Goal: Information Seeking & Learning: Learn about a topic

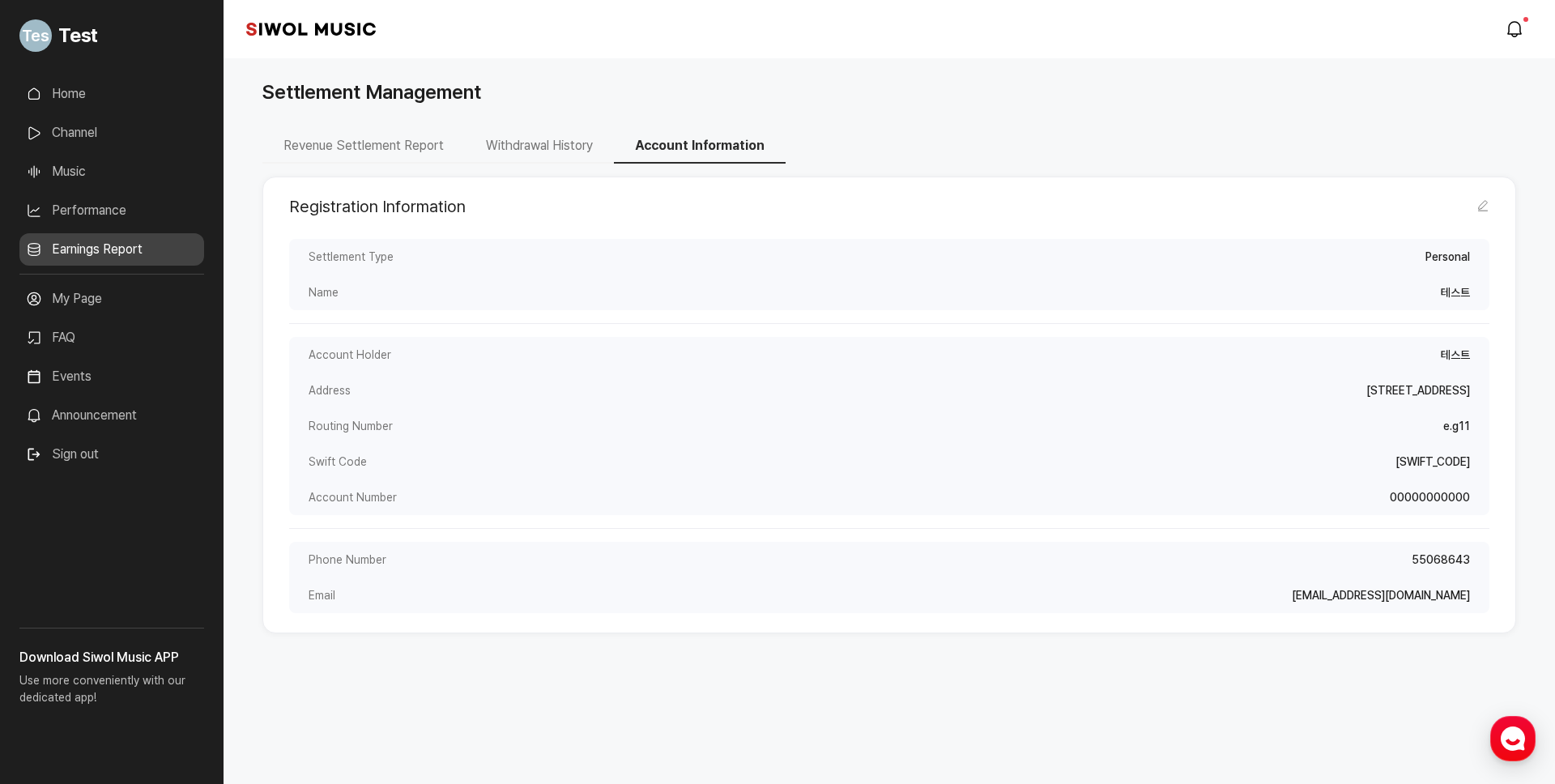
click at [886, 685] on div "Revenue Settlement Report Withdrawal History Account Information Registration I…" at bounding box center [889, 402] width 1253 height 590
click at [98, 449] on button "Sign out" at bounding box center [62, 455] width 86 height 33
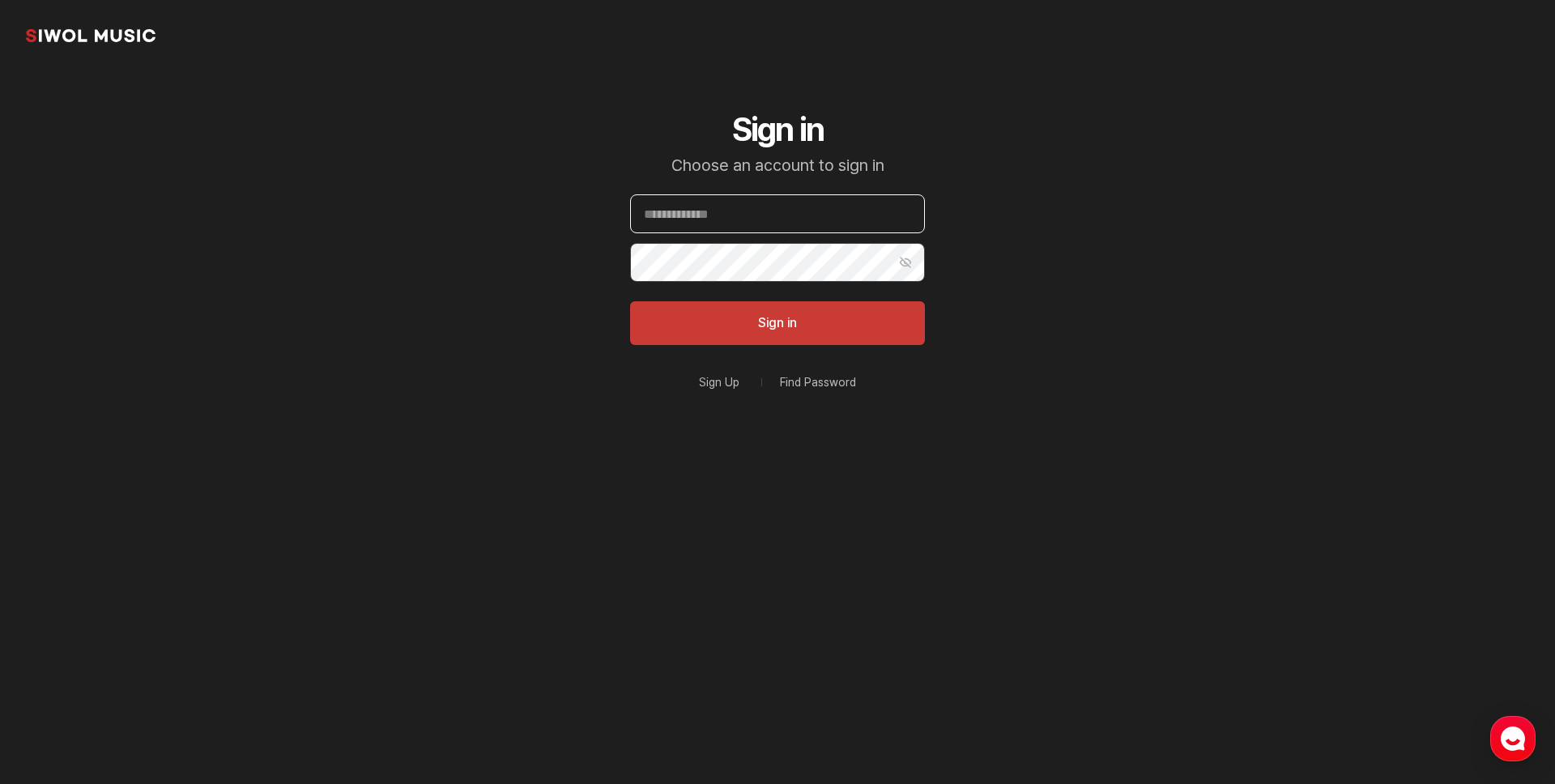
click at [734, 213] on input "Email" at bounding box center [778, 213] width 295 height 39
click at [769, 218] on input "Email" at bounding box center [778, 213] width 295 height 39
paste input "**********"
type input "**********"
click at [738, 319] on button "Sign in" at bounding box center [778, 324] width 295 height 44
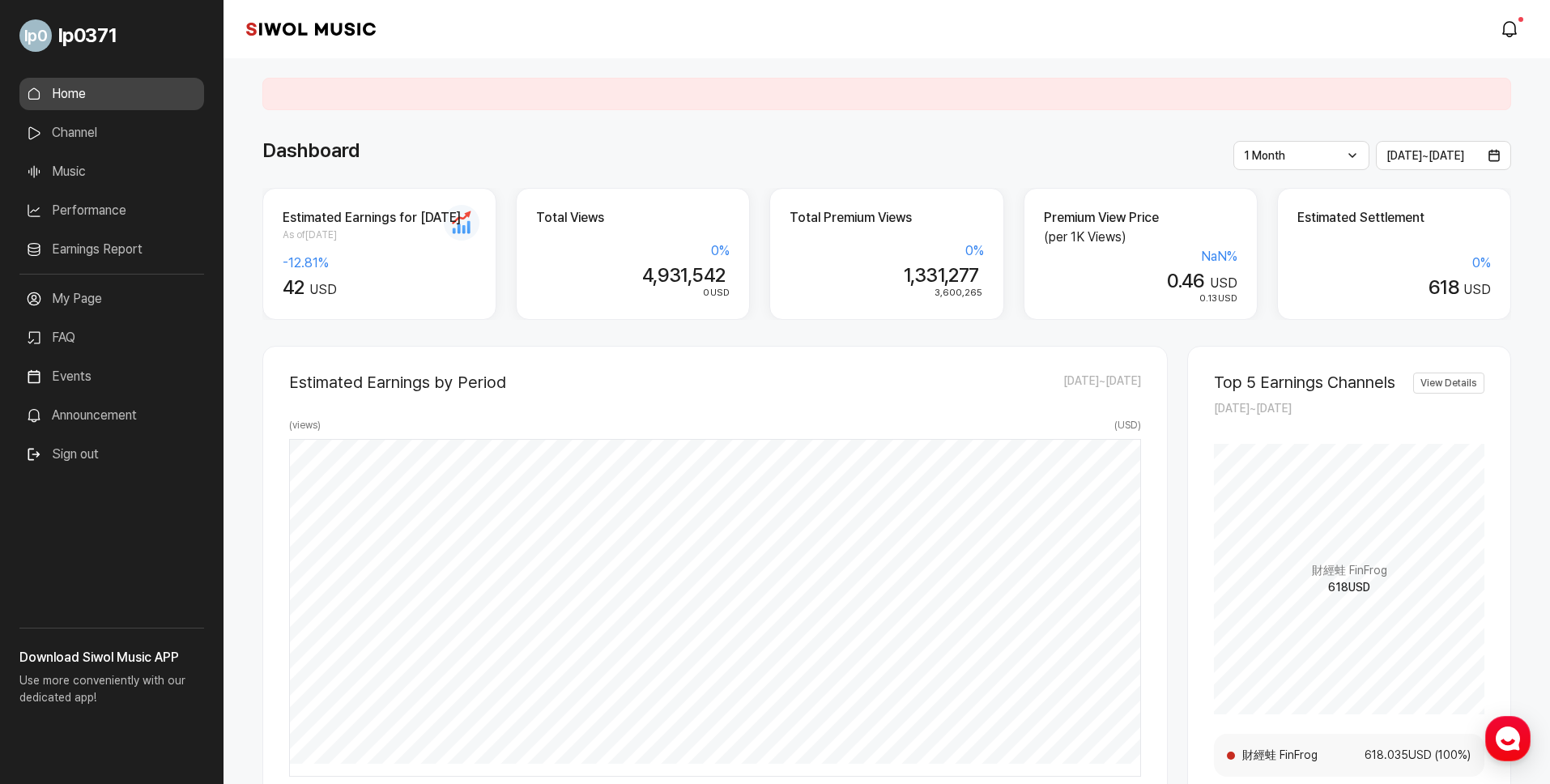
click at [118, 250] on link "Earnings Report" at bounding box center [111, 250] width 185 height 33
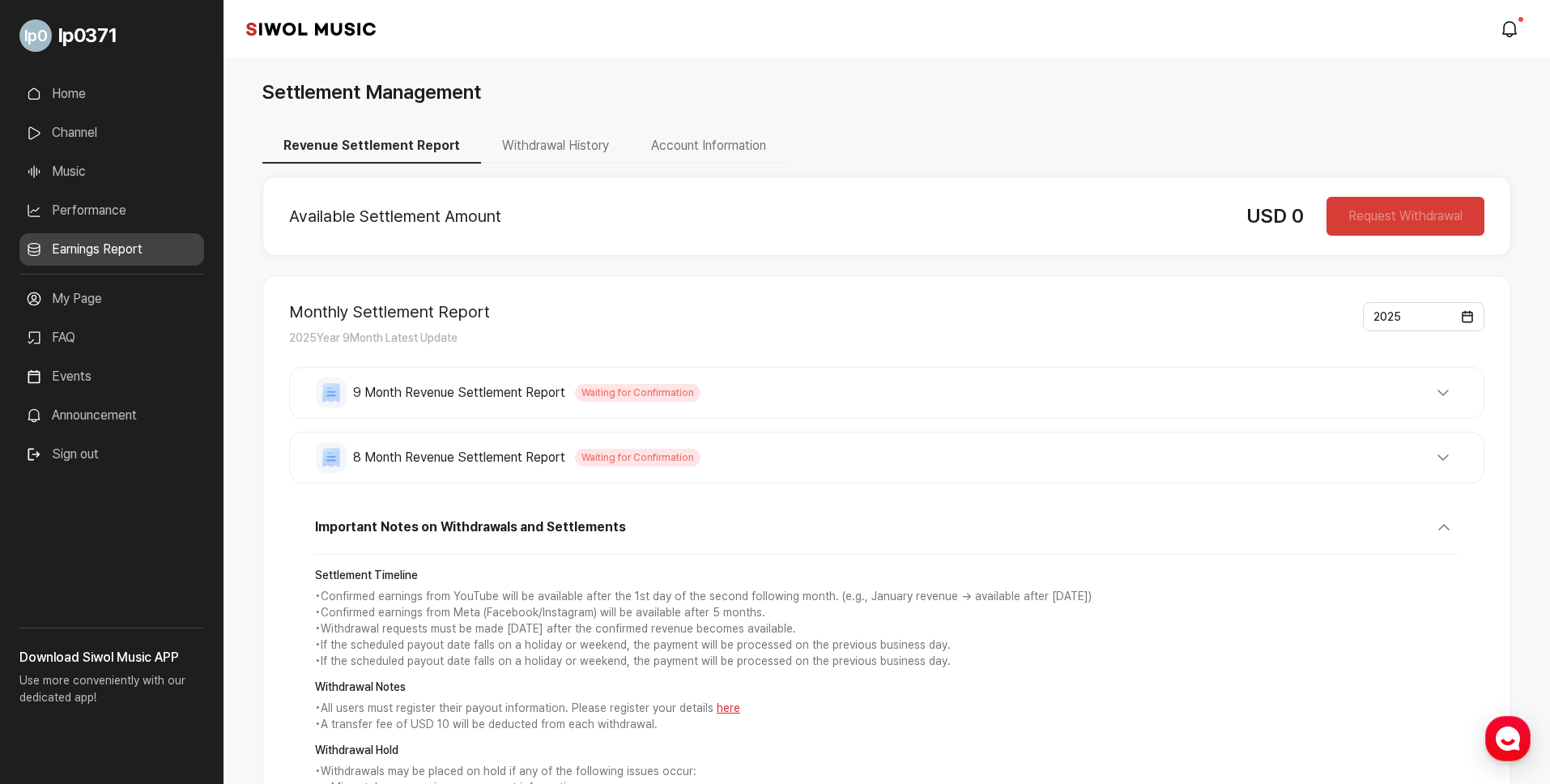
click at [736, 148] on button "Account Information" at bounding box center [708, 146] width 157 height 34
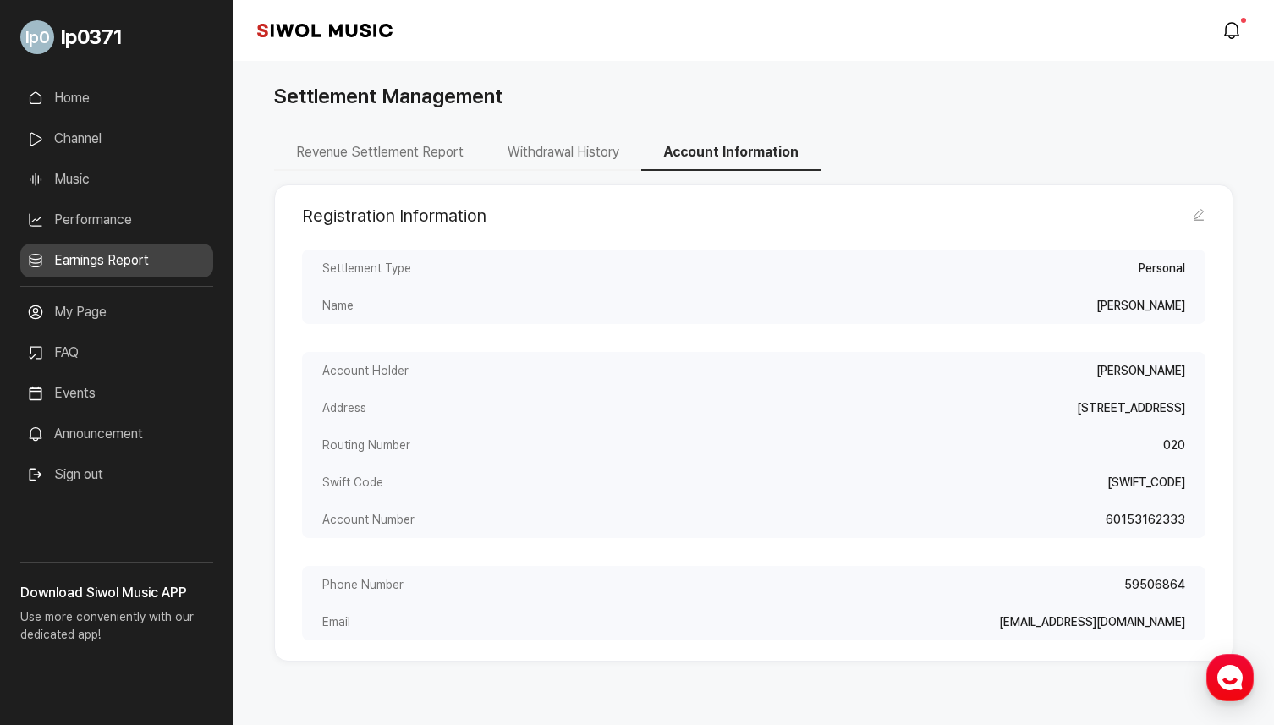
click at [101, 212] on link "Performance" at bounding box center [116, 220] width 193 height 34
click at [120, 220] on link "Performance" at bounding box center [116, 220] width 193 height 34
click at [111, 181] on link "Music" at bounding box center [116, 179] width 193 height 34
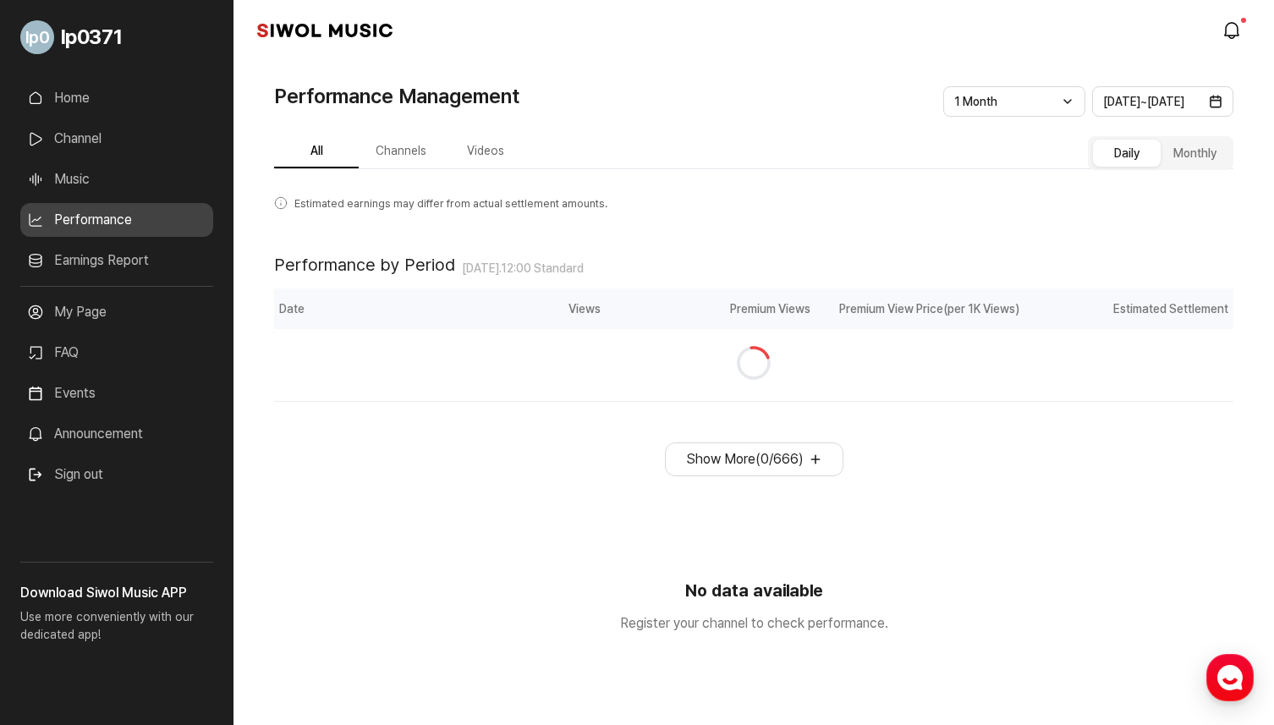
click at [1194, 156] on button "Monthly" at bounding box center [1194, 153] width 68 height 27
click at [1128, 156] on button "Daily" at bounding box center [1127, 153] width 68 height 27
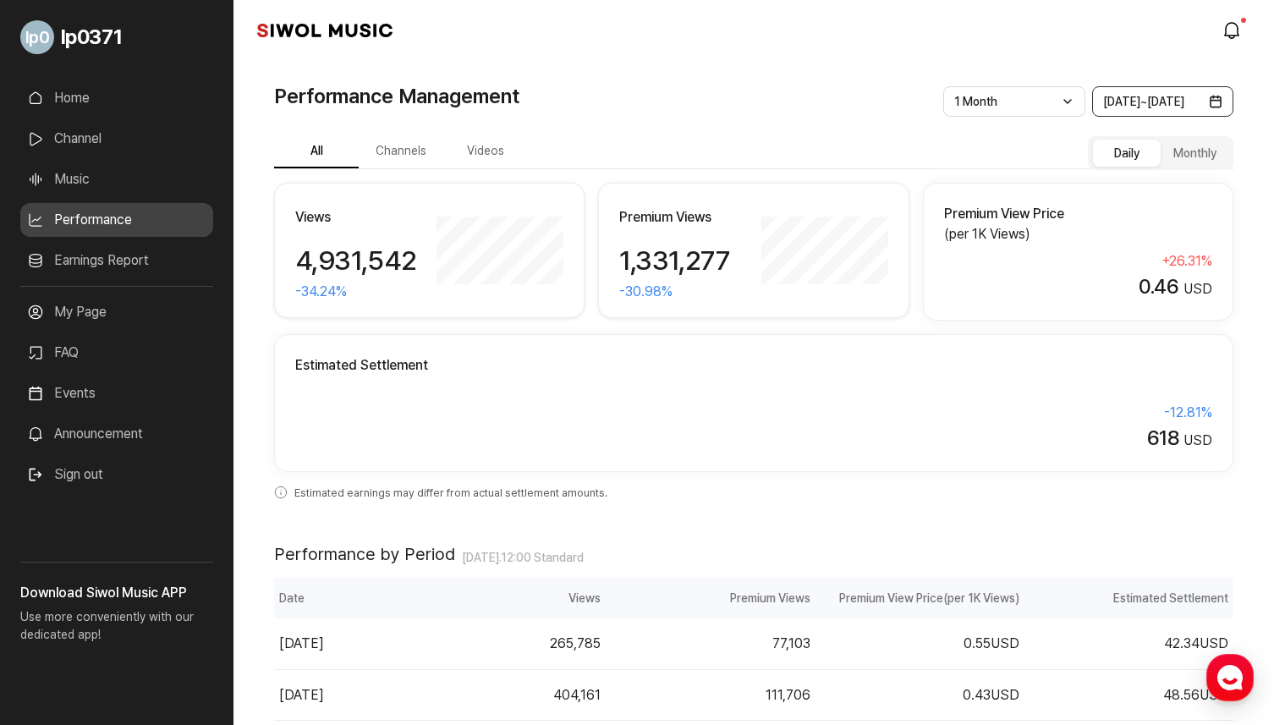
click at [1135, 109] on button "2025.08.16 ~ 2025.09.16" at bounding box center [1163, 101] width 142 height 30
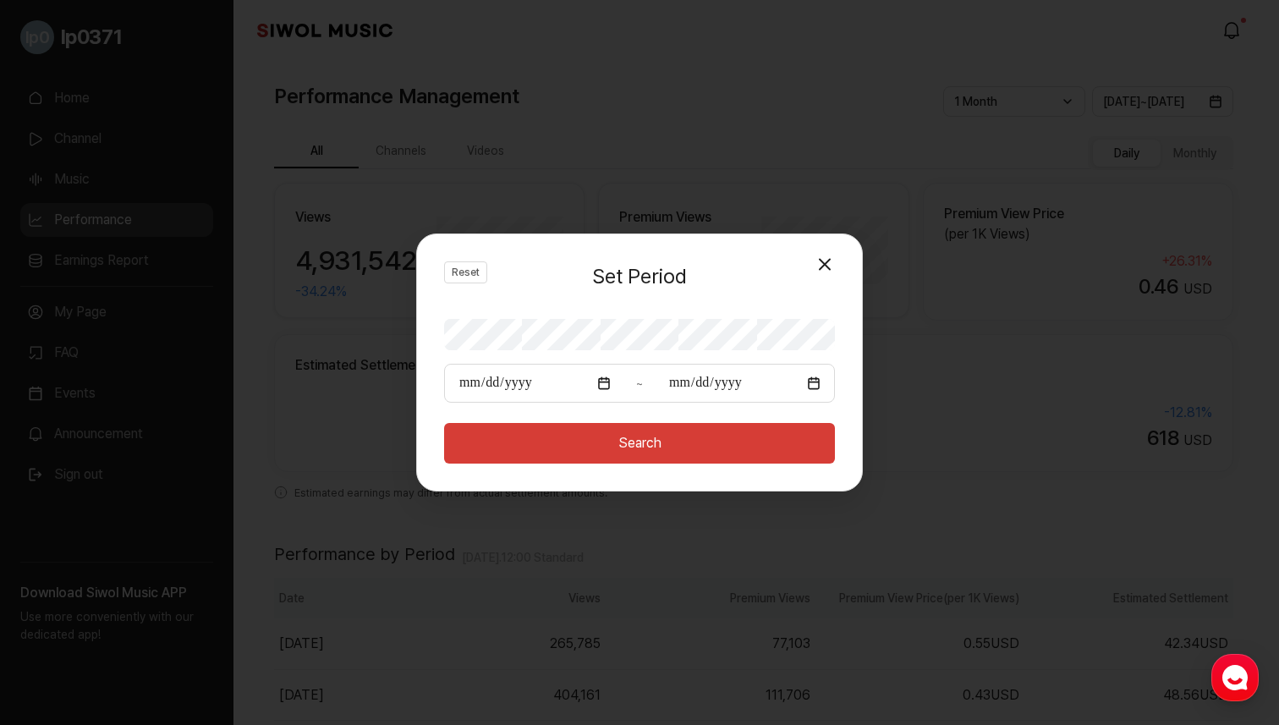
click at [725, 389] on input "**********" at bounding box center [744, 382] width 169 height 25
click at [536, 375] on input "**********" at bounding box center [534, 382] width 169 height 25
click at [679, 397] on div "**********" at bounding box center [639, 383] width 391 height 39
click at [823, 264] on button "Close Modal" at bounding box center [825, 265] width 34 height 34
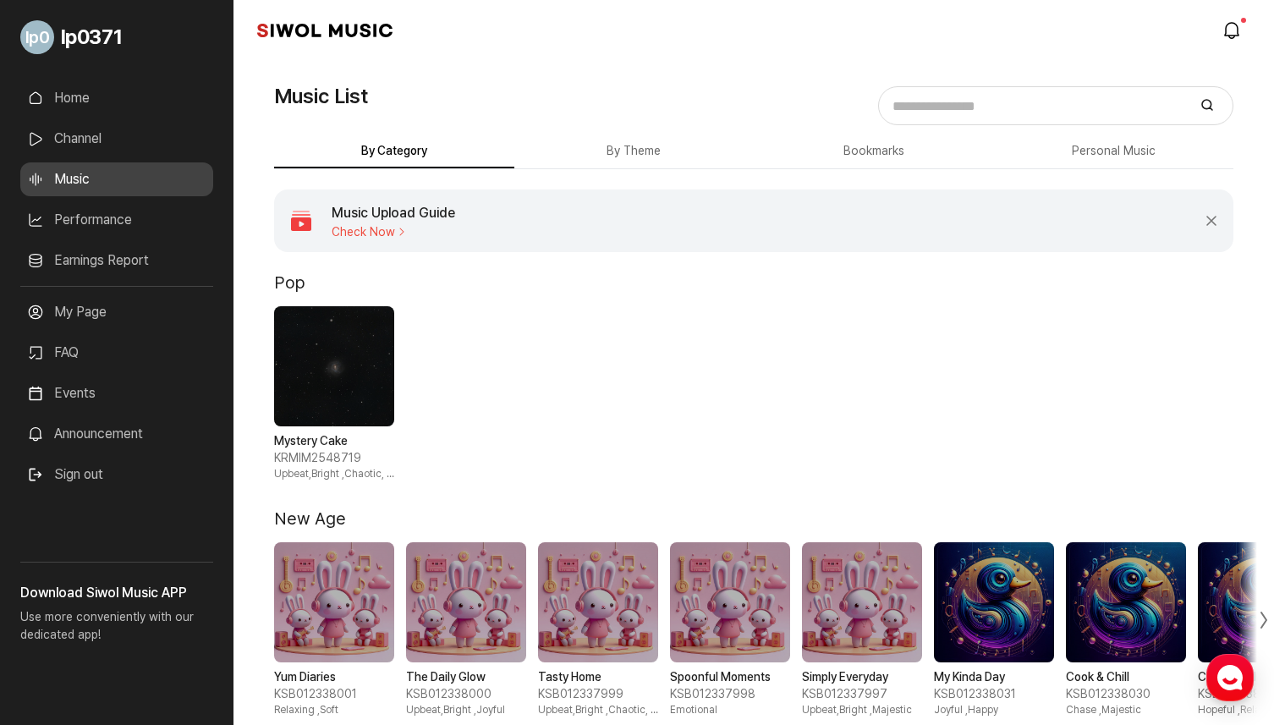
click at [626, 165] on button "By Theme" at bounding box center [634, 151] width 240 height 33
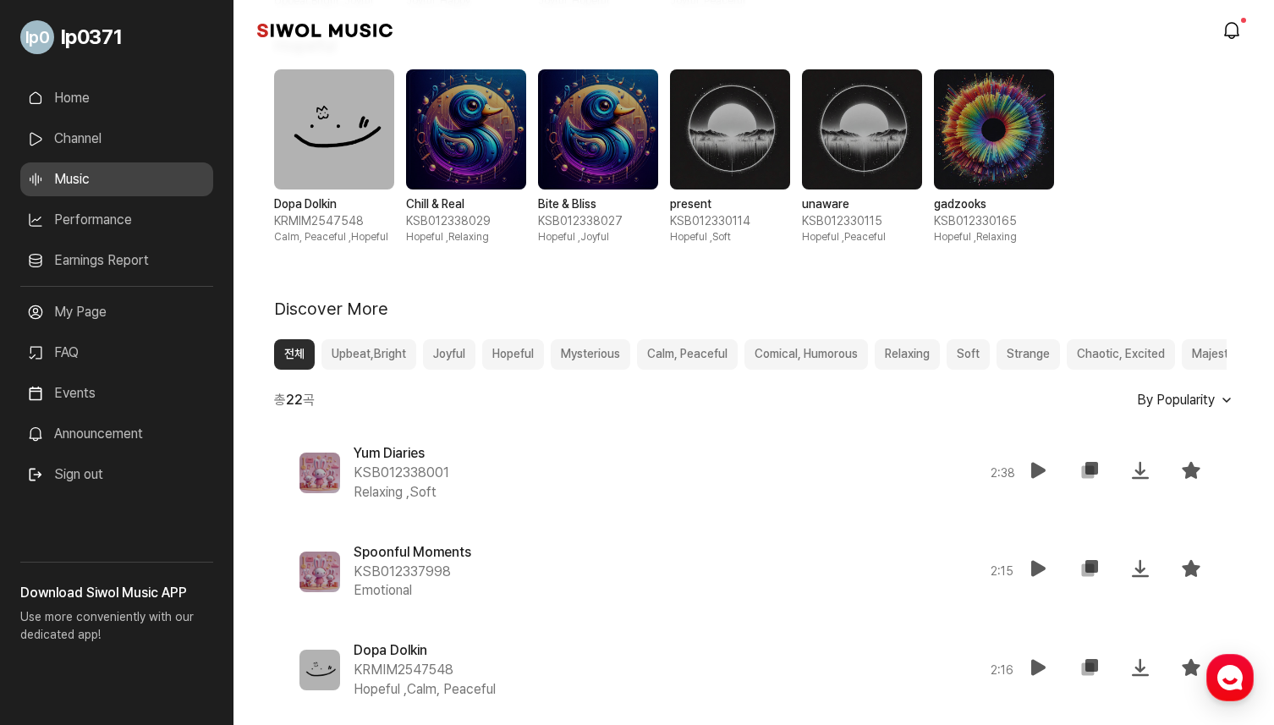
click at [686, 344] on button "Calm, Peaceful" at bounding box center [687, 354] width 101 height 30
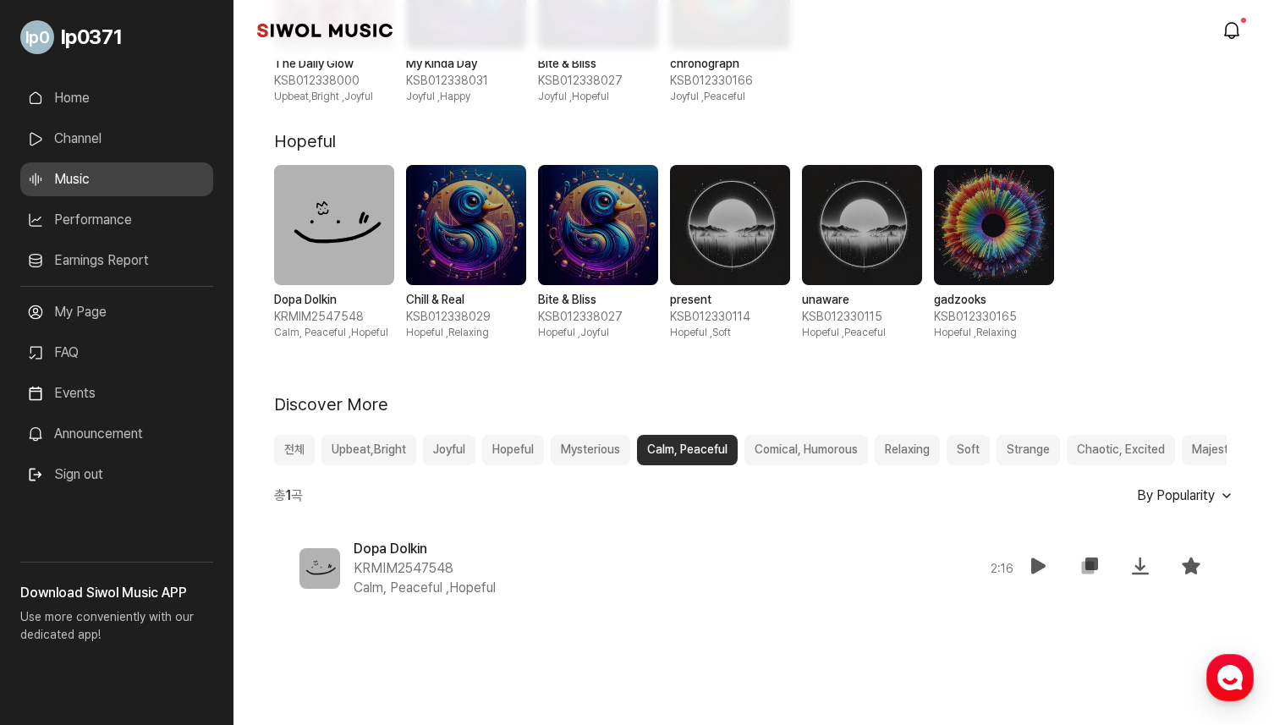
scroll to position [616, 0]
click at [796, 448] on button "Comical, Humorous" at bounding box center [805, 450] width 123 height 30
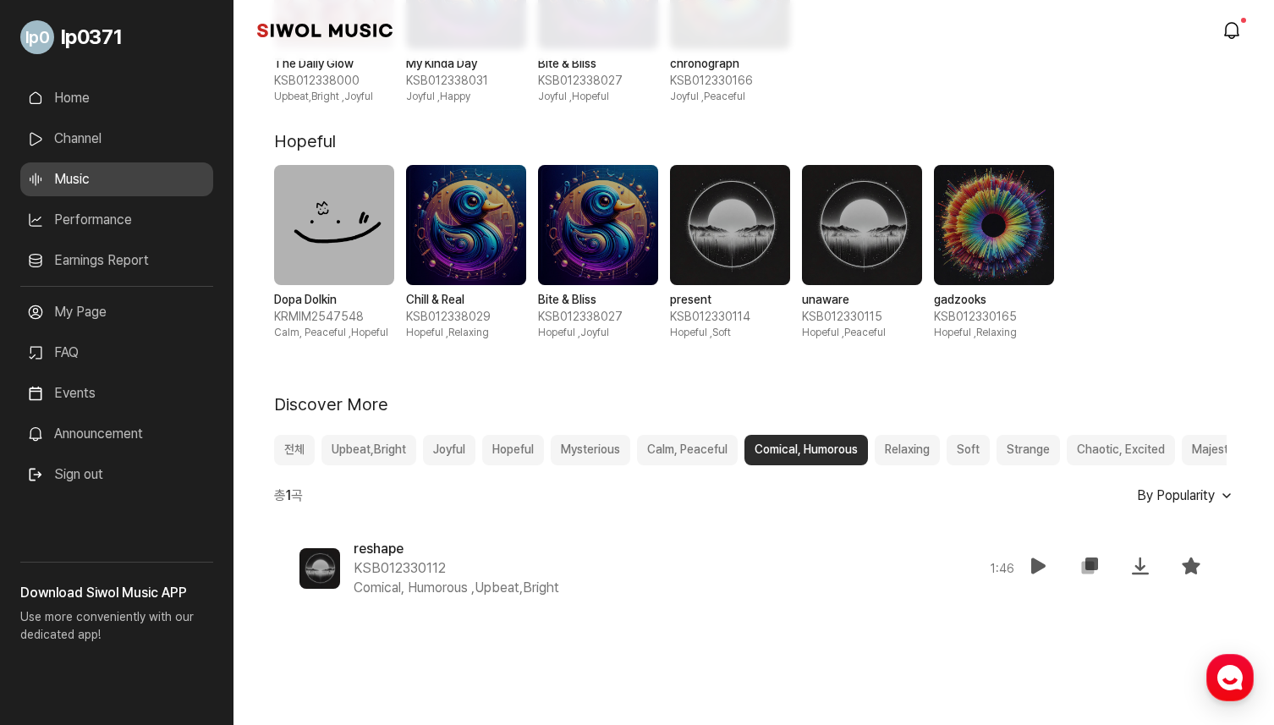
click at [887, 458] on button "Relaxing" at bounding box center [907, 450] width 65 height 30
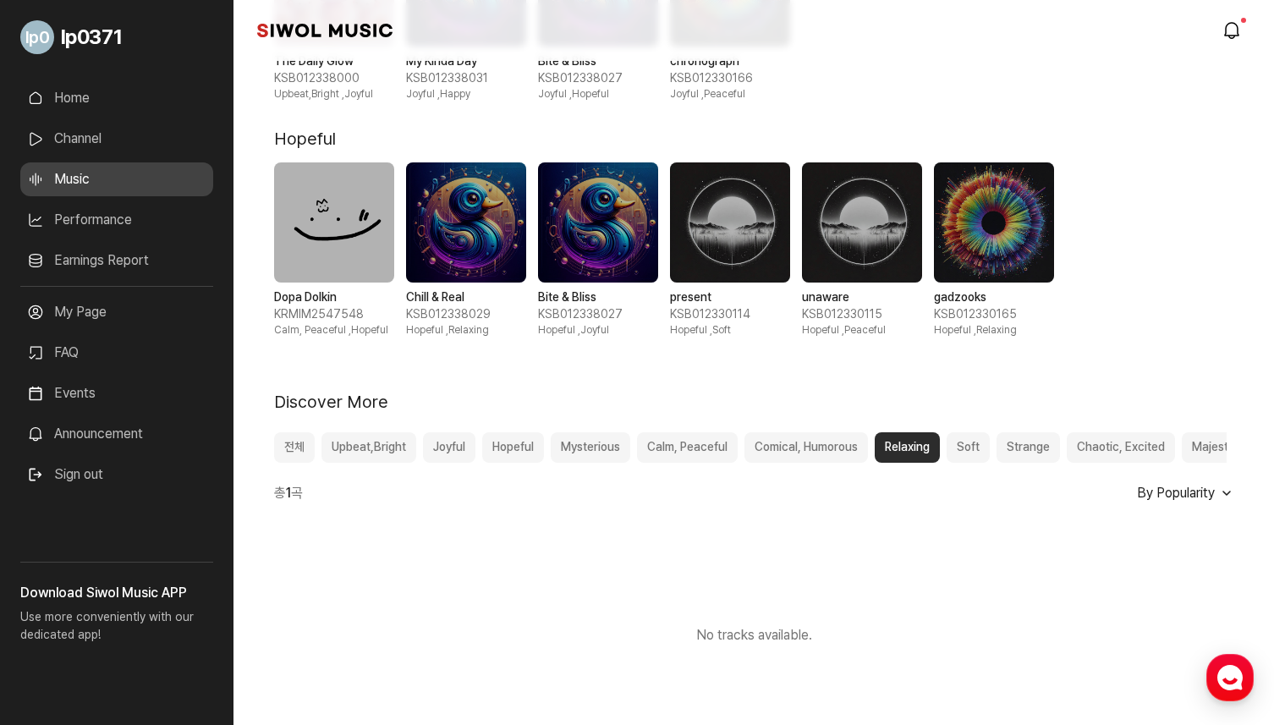
click at [975, 458] on button "Soft" at bounding box center [967, 447] width 43 height 30
click at [1032, 450] on button "Strange" at bounding box center [1027, 447] width 63 height 30
click at [1116, 444] on button "Chaotic, Excited" at bounding box center [1121, 447] width 108 height 30
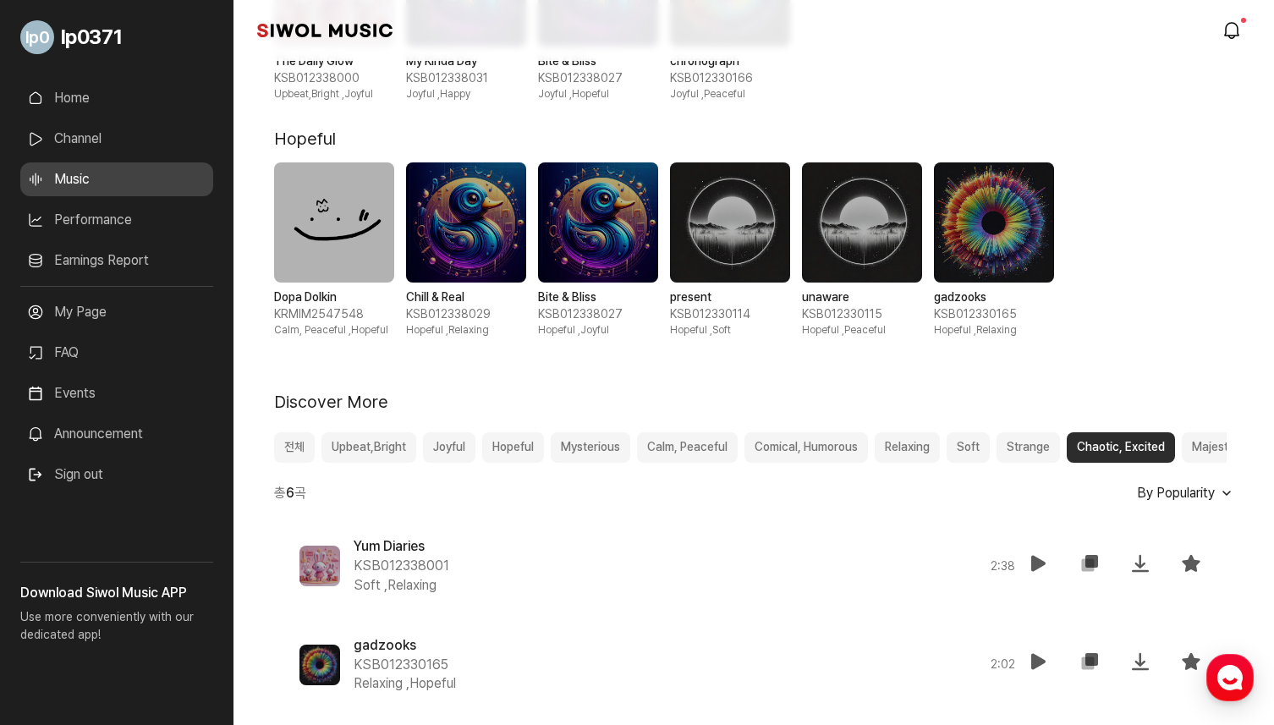
click at [1203, 444] on button "Majestic" at bounding box center [1215, 447] width 66 height 30
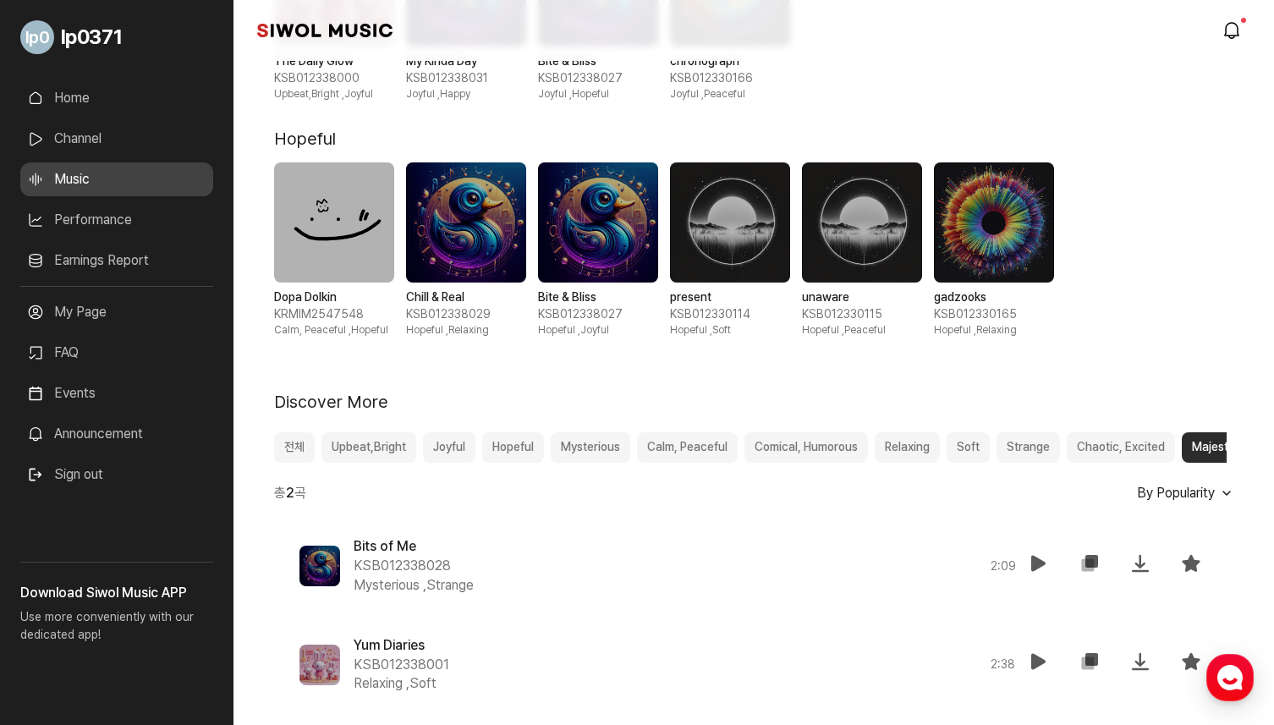
drag, startPoint x: 1029, startPoint y: 467, endPoint x: 1116, endPoint y: 472, distance: 86.4
